Goal: Information Seeking & Learning: Learn about a topic

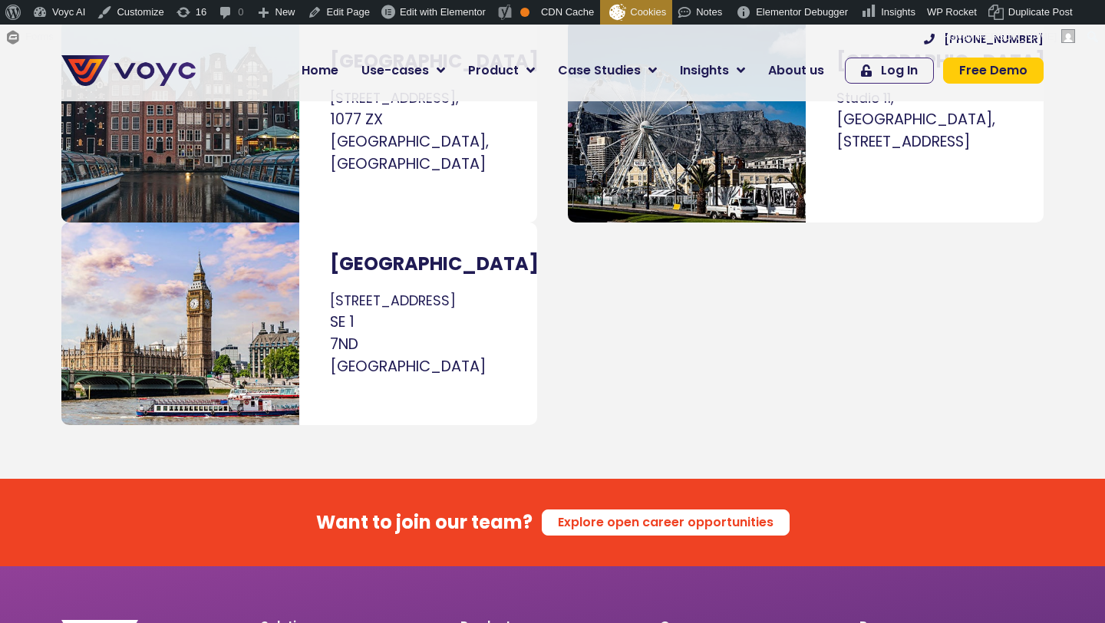
scroll to position [9370, 0]
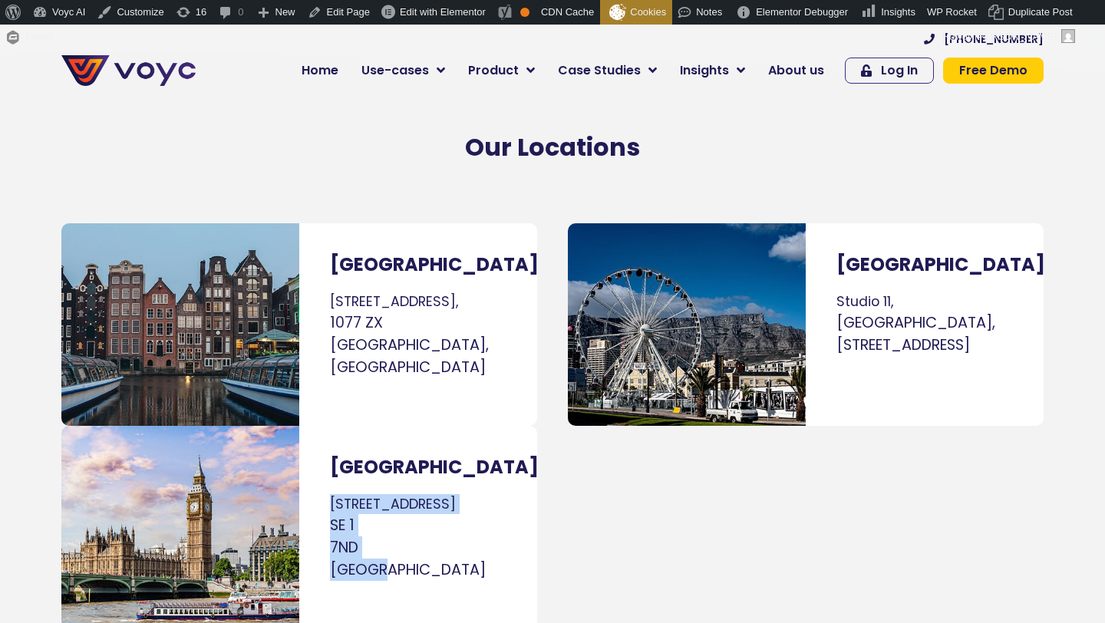
drag, startPoint x: 327, startPoint y: 424, endPoint x: 429, endPoint y: 497, distance: 125.4
click at [429, 497] on div "[GEOGRAPHIC_DATA] [STREET_ADDRESS]" at bounding box center [418, 527] width 238 height 203
copy p "[STREET_ADDRESS]"
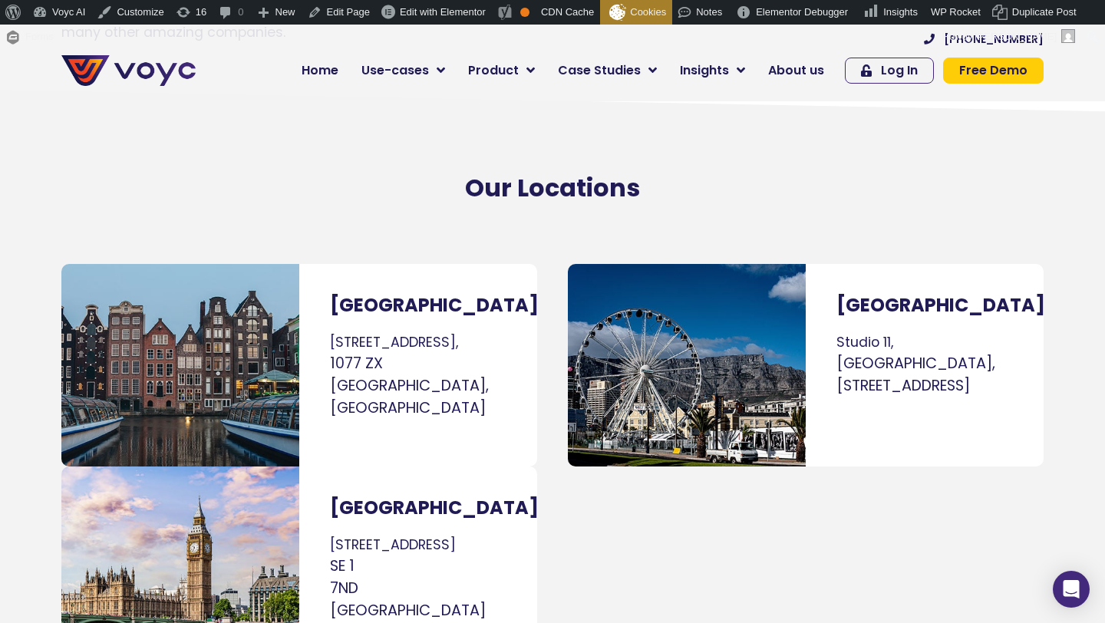
scroll to position [9370, 0]
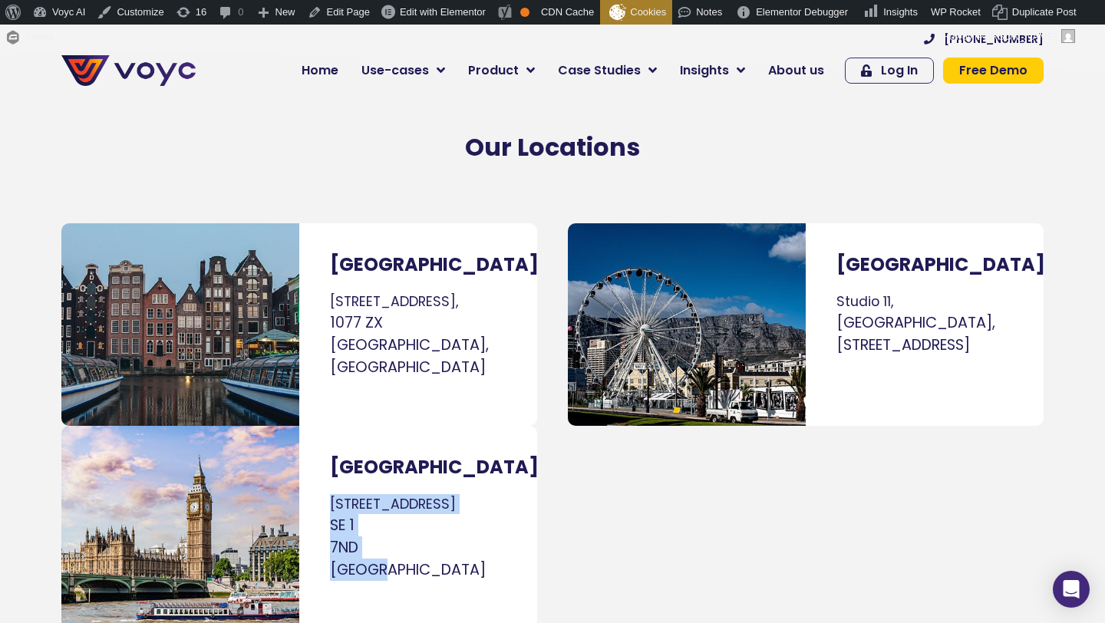
drag, startPoint x: 332, startPoint y: 419, endPoint x: 411, endPoint y: 500, distance: 114.0
click at [411, 502] on p "[STREET_ADDRESS]" at bounding box center [418, 537] width 177 height 87
copy p "[STREET_ADDRESS]"
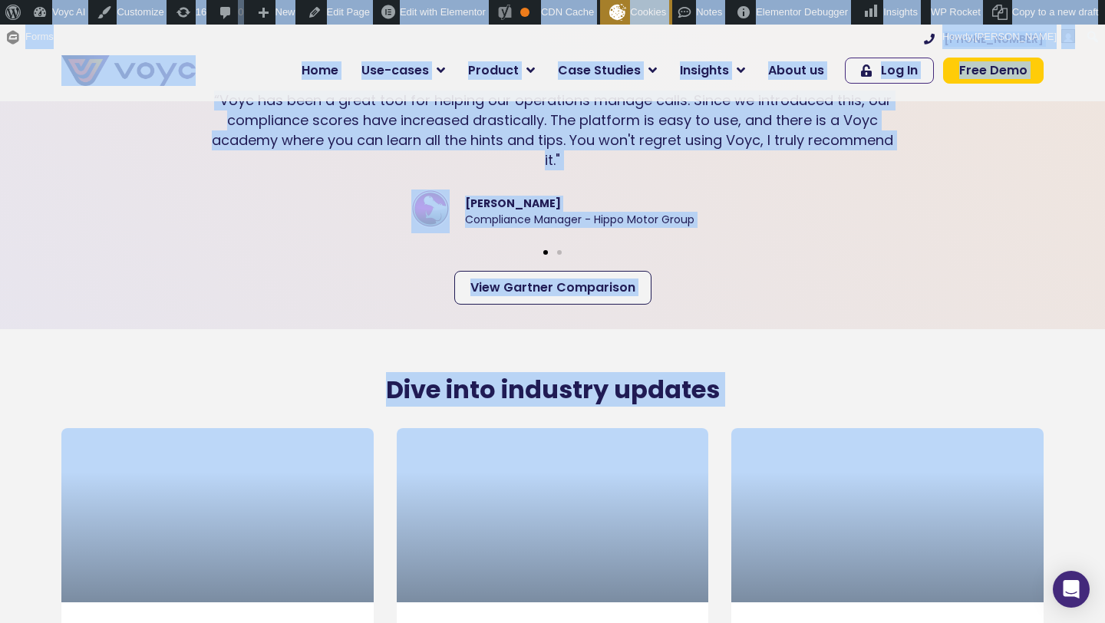
scroll to position [3111, 0]
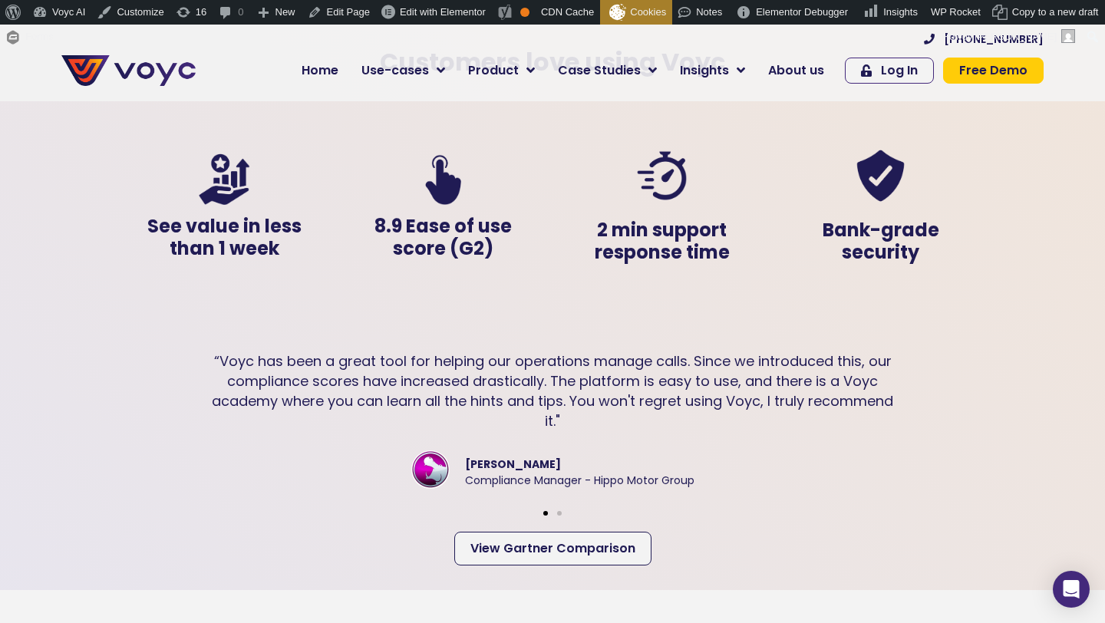
click at [402, 502] on div "Slides" at bounding box center [552, 511] width 875 height 20
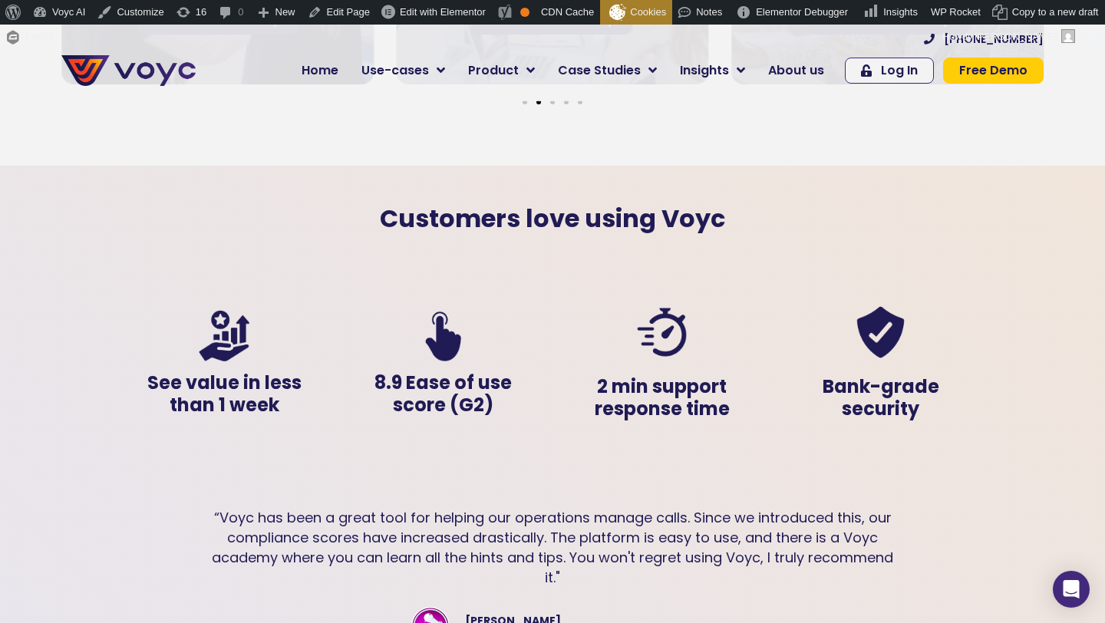
scroll to position [2879, 0]
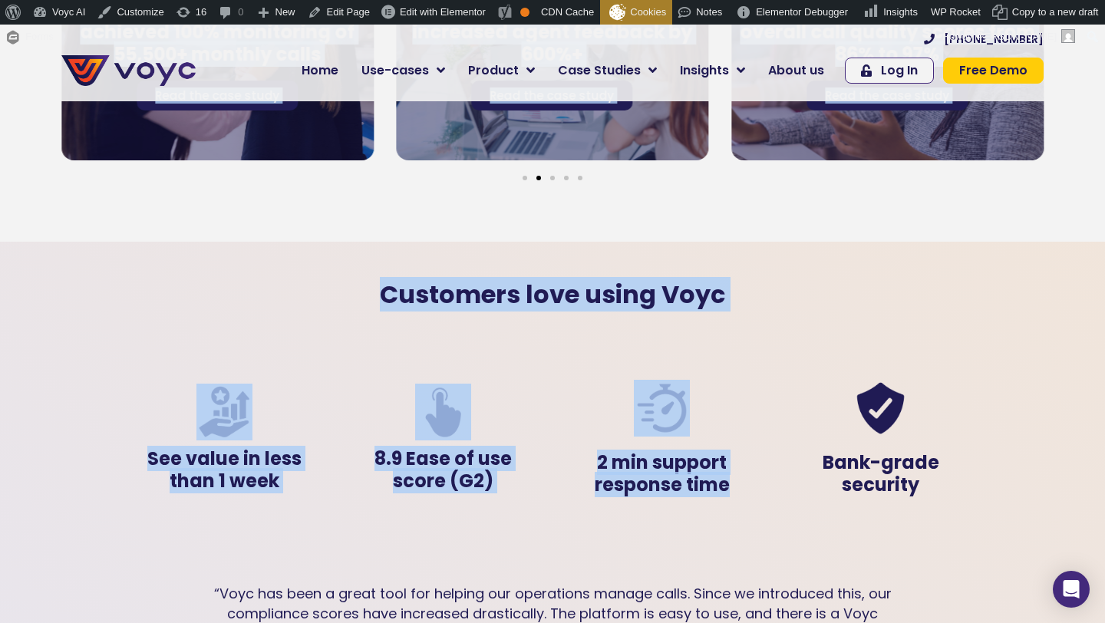
drag, startPoint x: 943, startPoint y: 509, endPoint x: 173, endPoint y: 138, distance: 855.1
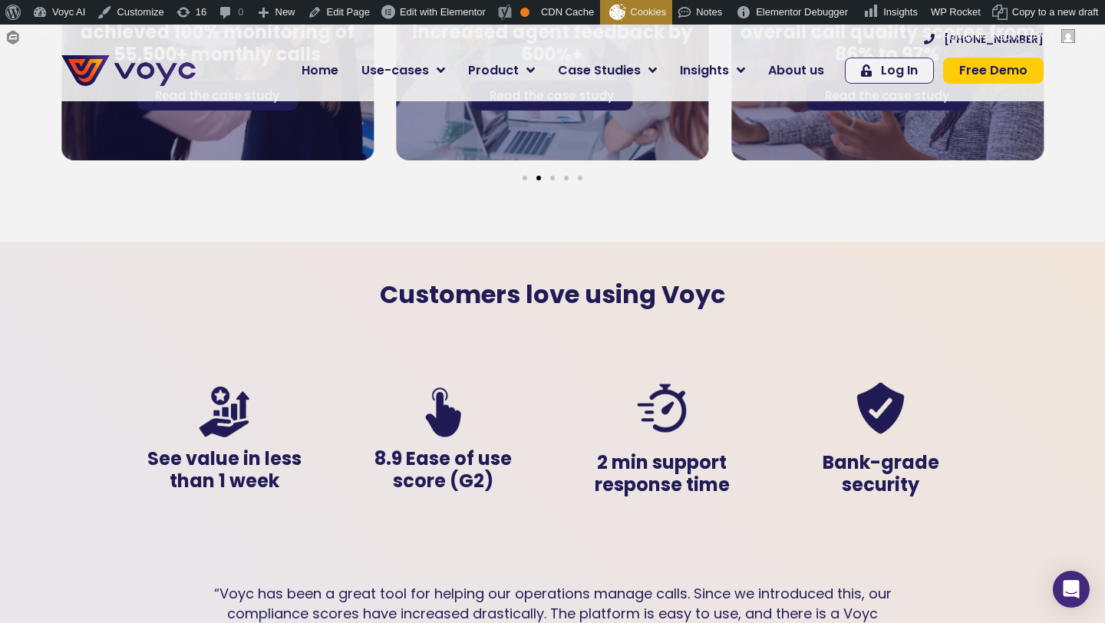
click at [1012, 474] on div at bounding box center [552, 533] width 1105 height 582
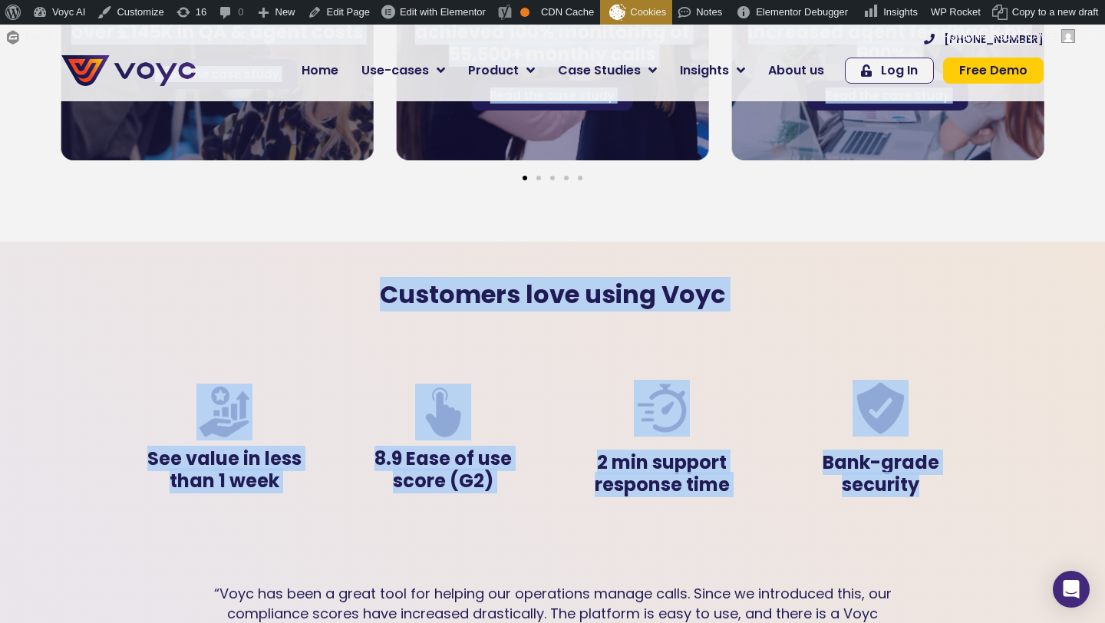
drag, startPoint x: 921, startPoint y: 487, endPoint x: 309, endPoint y: 124, distance: 711.9
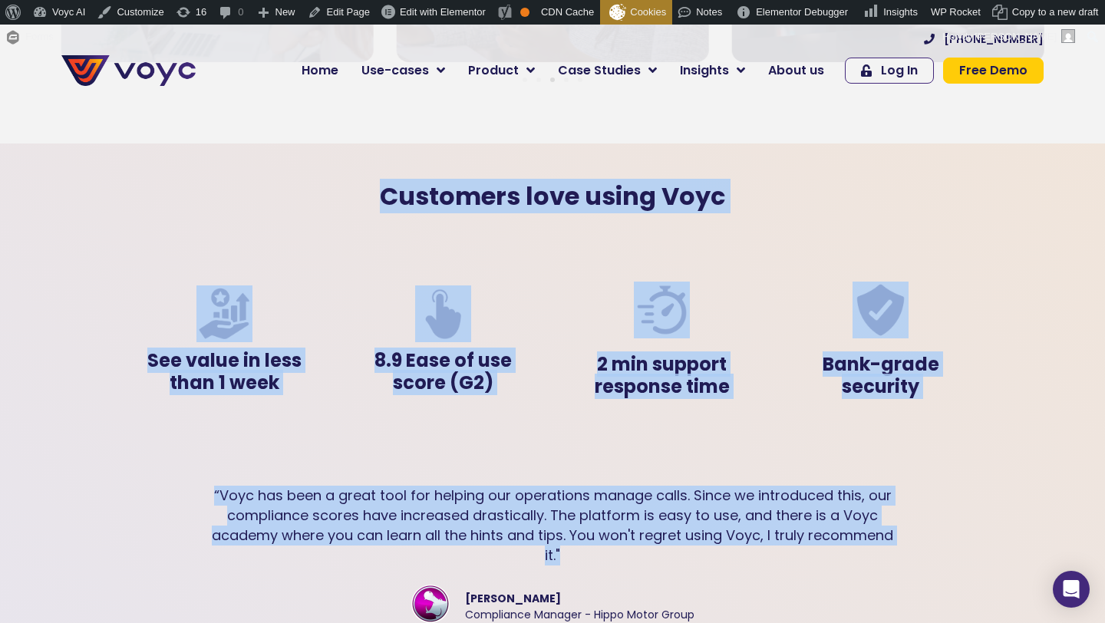
scroll to position [2999, 0]
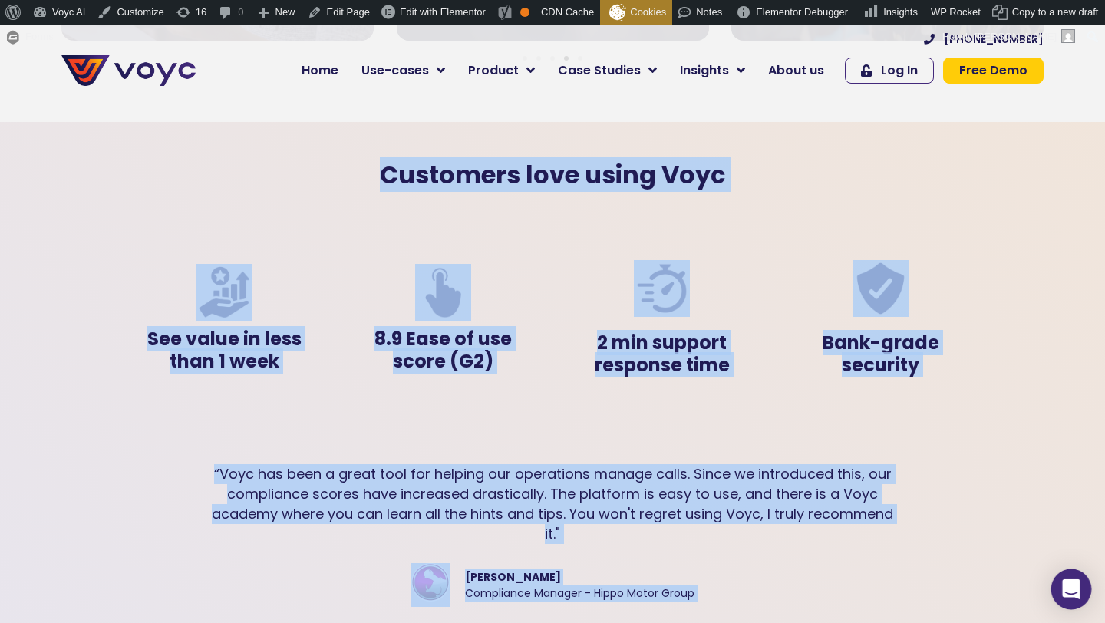
drag, startPoint x: 38, startPoint y: 202, endPoint x: 1089, endPoint y: 608, distance: 1126.4
copy div "Save Time . Avoid Risk . Grow Sales . Get peace of mind knowing that 100% of yo…"
click at [707, 282] on div at bounding box center [662, 292] width 188 height 64
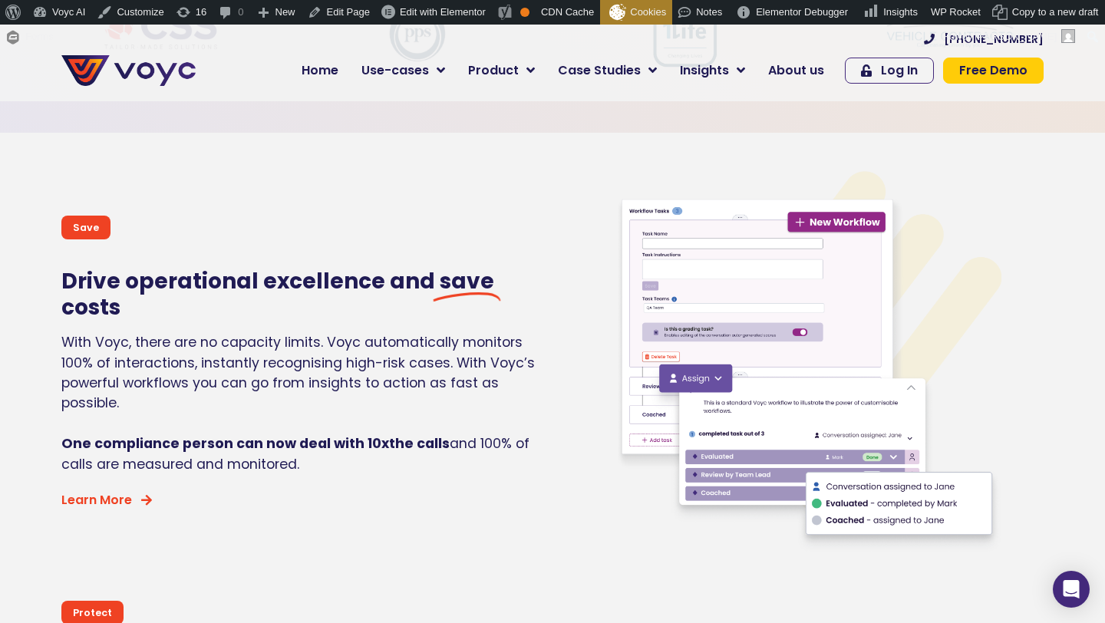
scroll to position [672, 0]
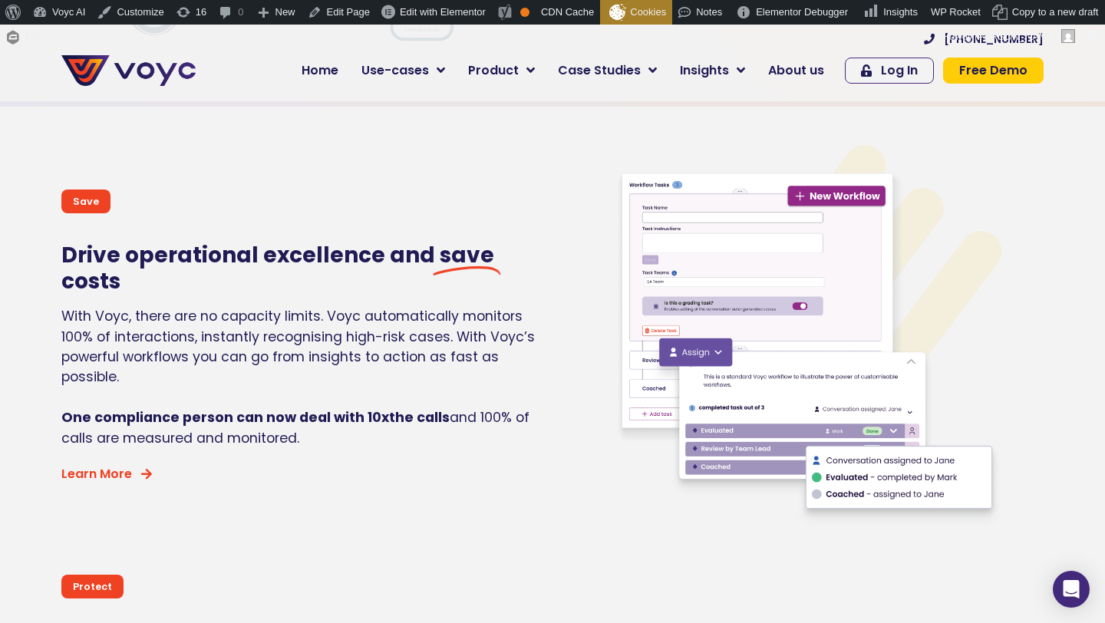
drag, startPoint x: 58, startPoint y: 257, endPoint x: 243, endPoint y: 507, distance: 310.5
click at [242, 507] on section "Save Drive operational excellence and save costs With Voyc, there are no capaci…" at bounding box center [552, 322] width 1105 height 430
copy div "Drive operational excellence and save costs With Voyc, there are no capacity li…"
click at [312, 272] on h2 "Drive operational excellence and save costs" at bounding box center [303, 268] width 484 height 51
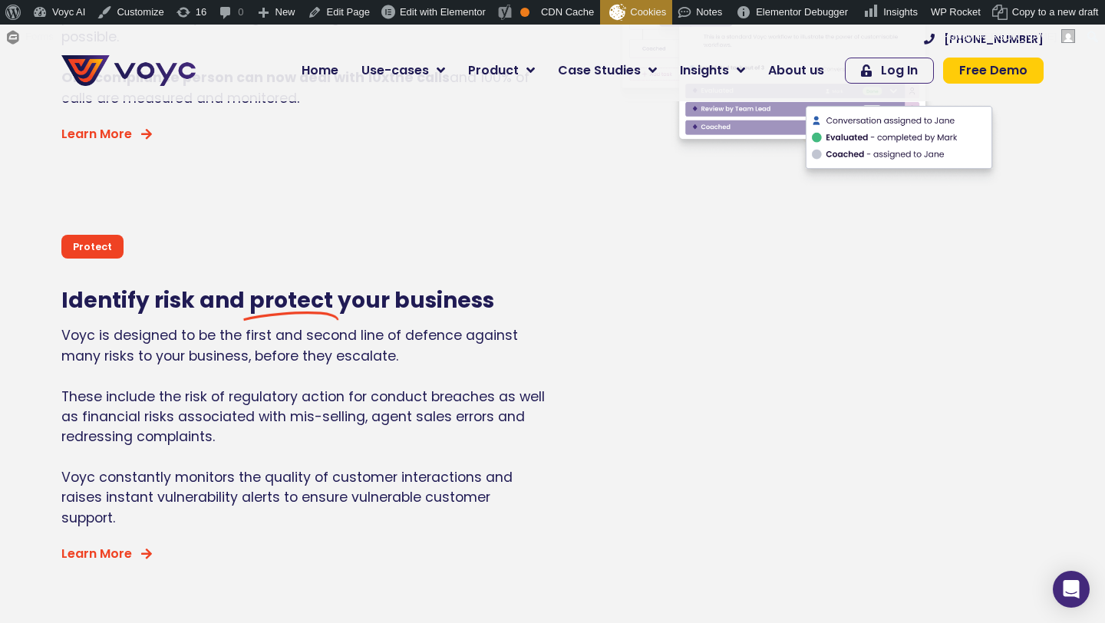
scroll to position [1074, 0]
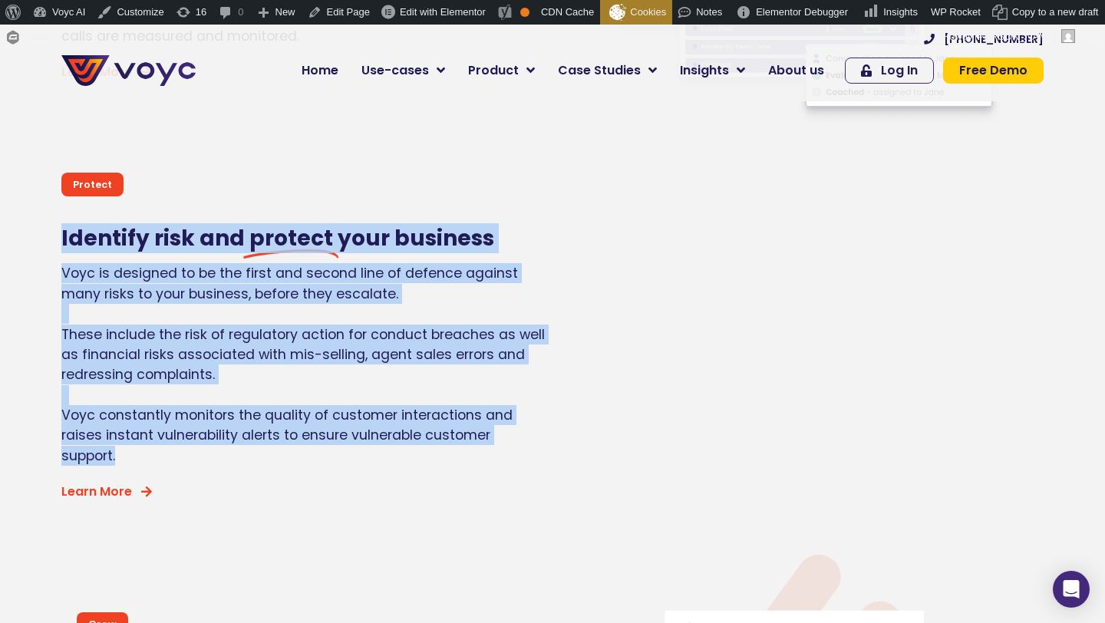
drag, startPoint x: 59, startPoint y: 233, endPoint x: 197, endPoint y: 457, distance: 263.3
click at [197, 457] on div "Protect Identify risk and protect your business Voyc is designed to be the firs…" at bounding box center [303, 337] width 499 height 345
copy div "Identify risk and protect your business Voyc is designed to be the first and se…"
